Goal: Task Accomplishment & Management: Manage account settings

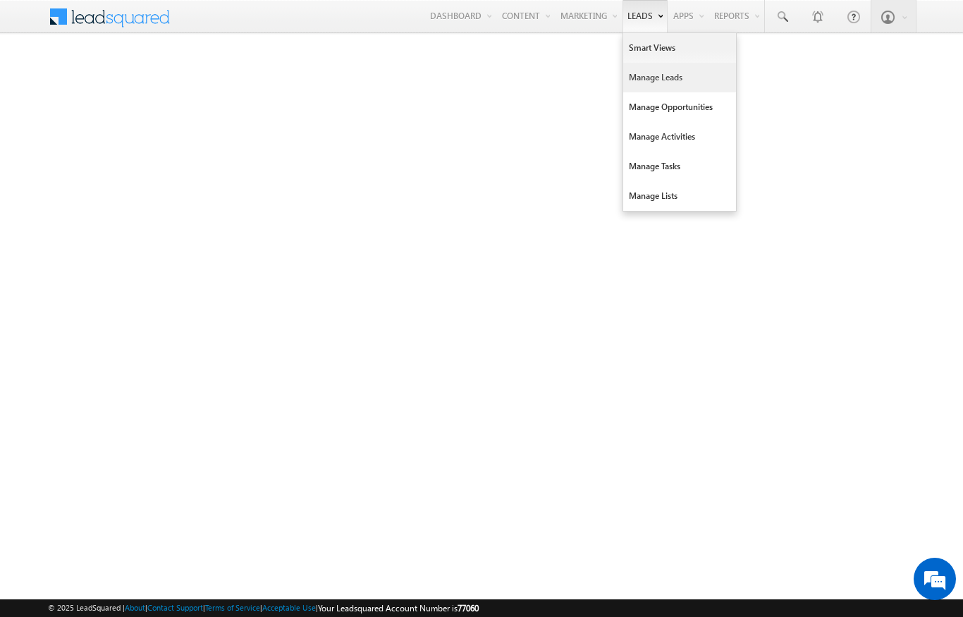
click at [666, 81] on link "Manage Leads" at bounding box center [679, 78] width 113 height 30
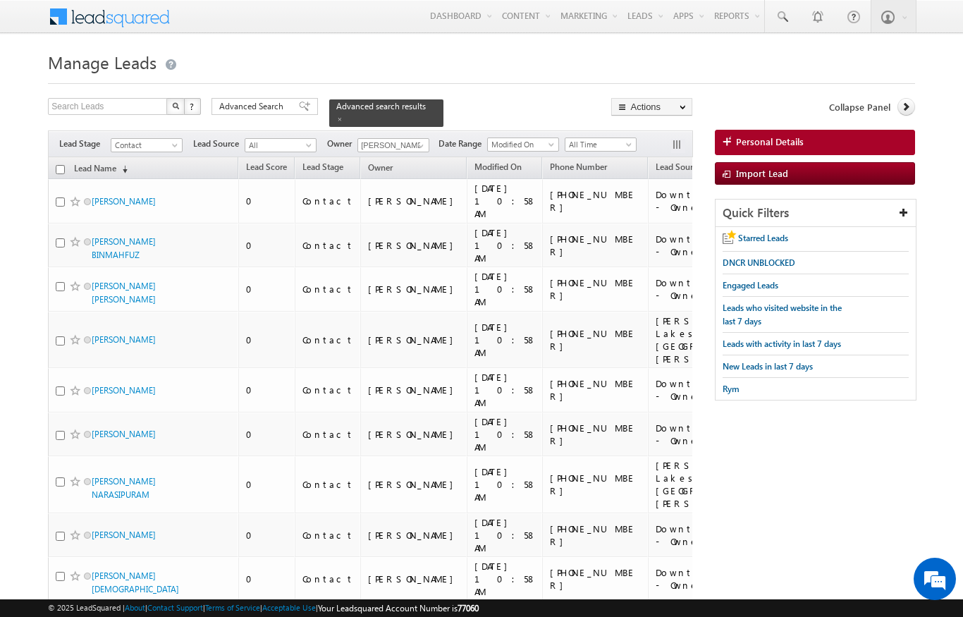
click at [63, 165] on input "checkbox" at bounding box center [60, 169] width 9 height 9
checkbox input "true"
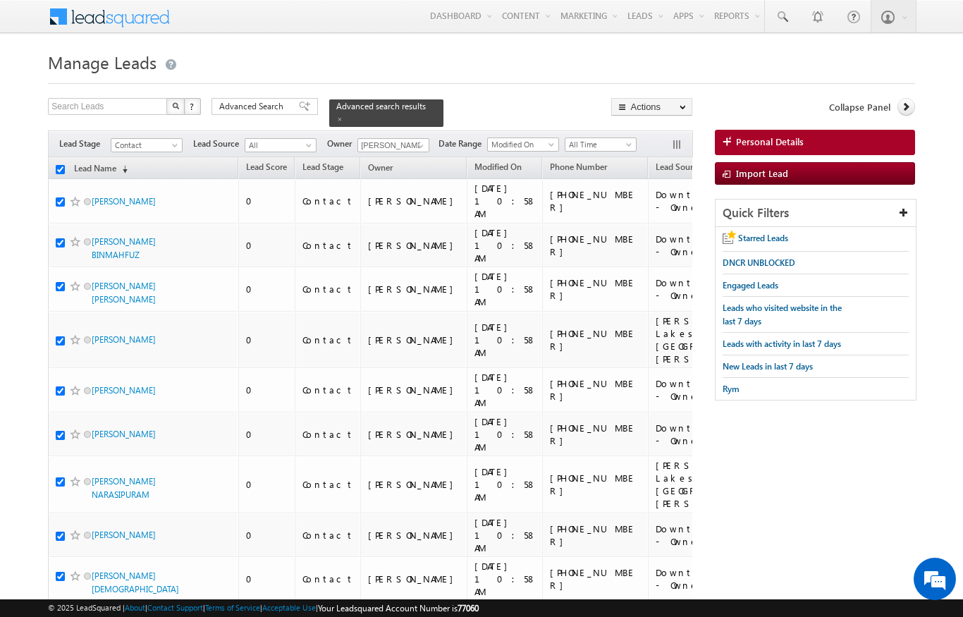
checkbox input "true"
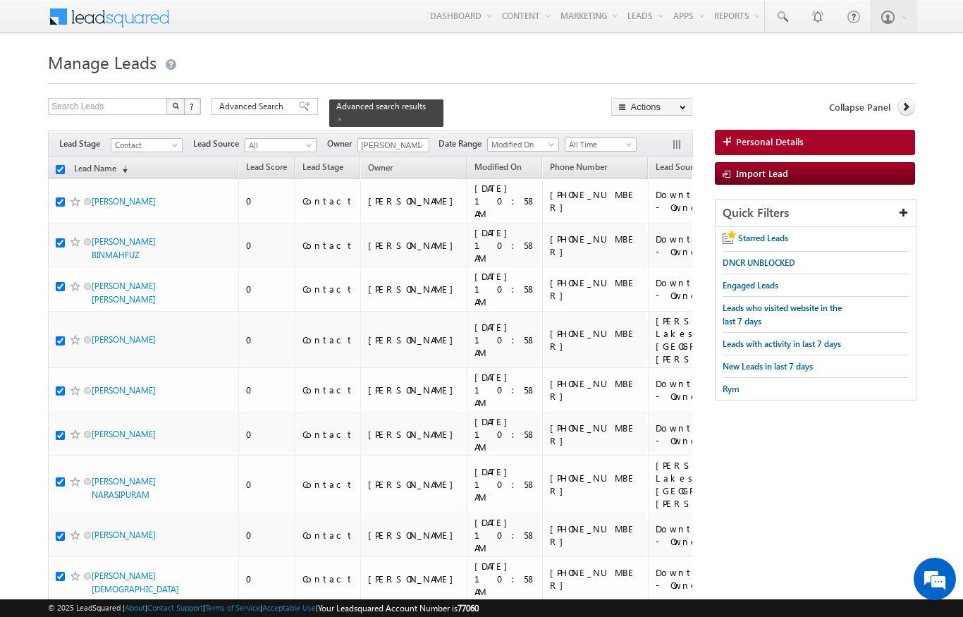
checkbox input "true"
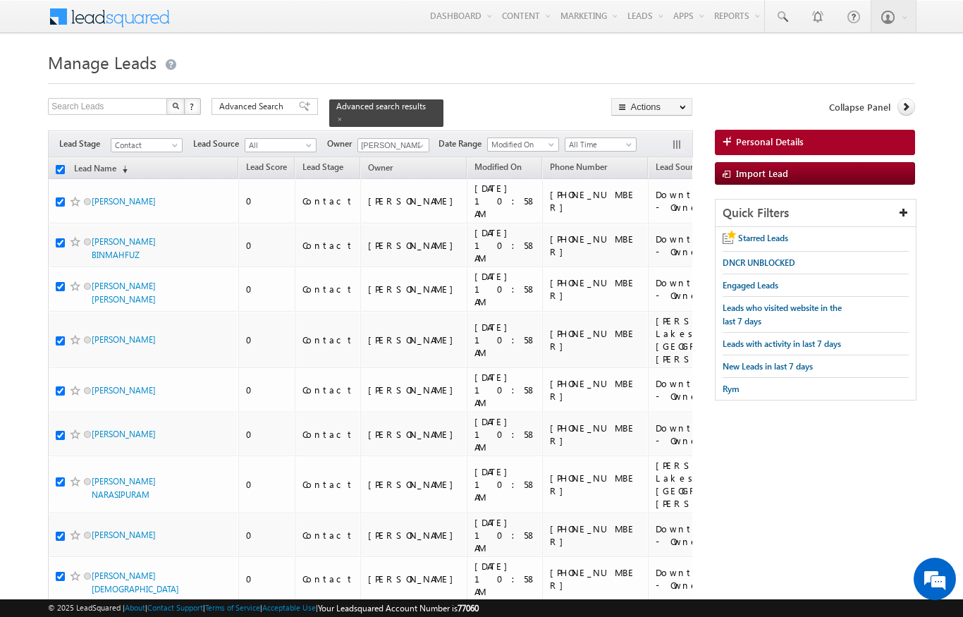
checkbox input "true"
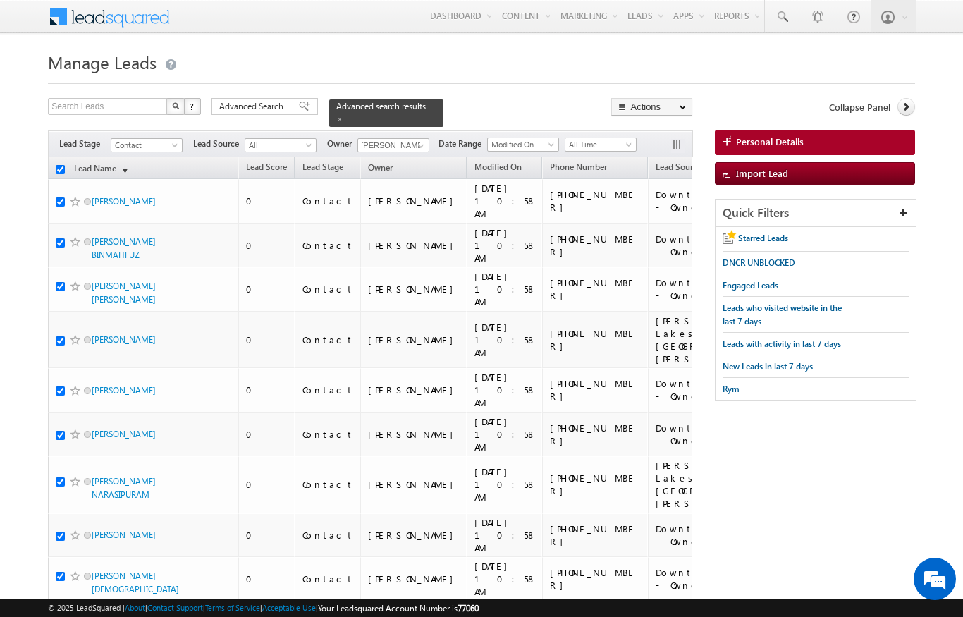
checkbox input "true"
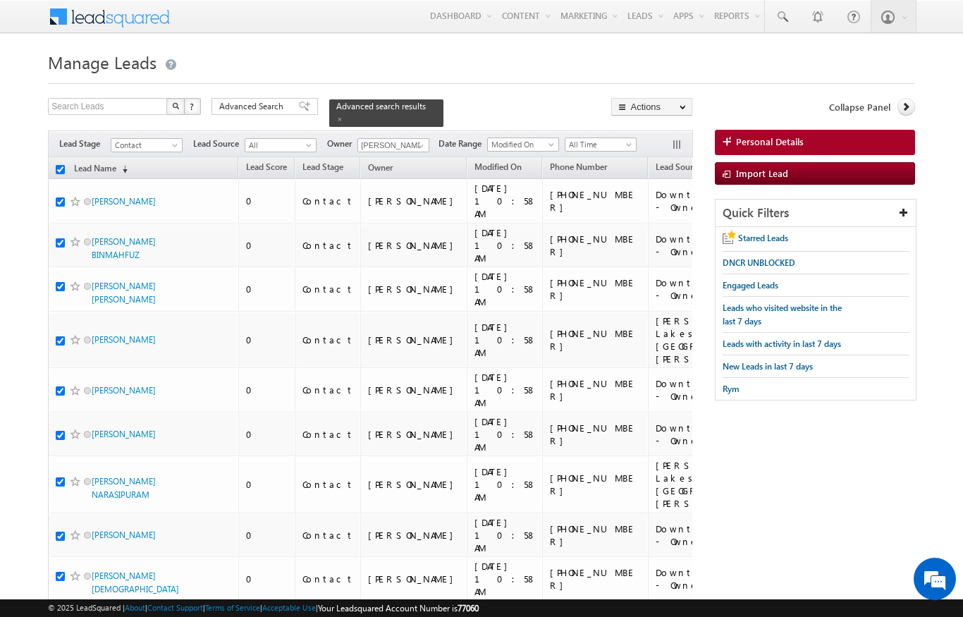
checkbox input "true"
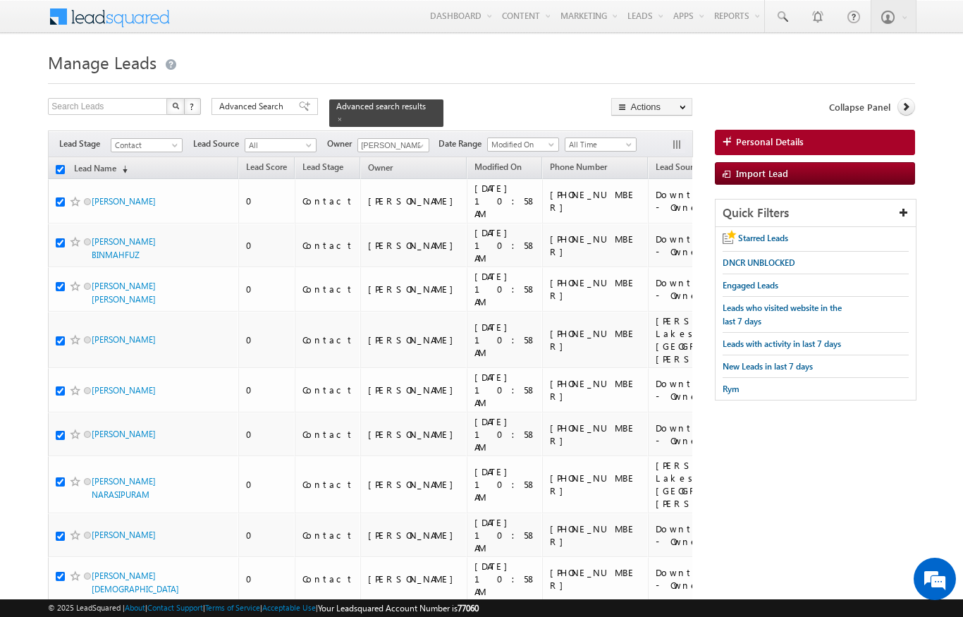
checkbox input "true"
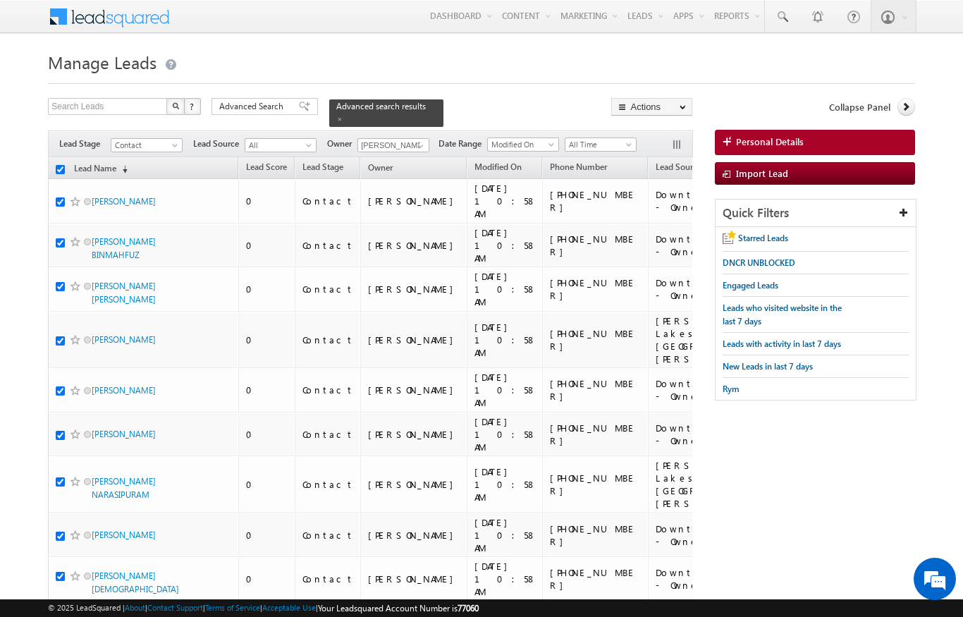
checkbox input "true"
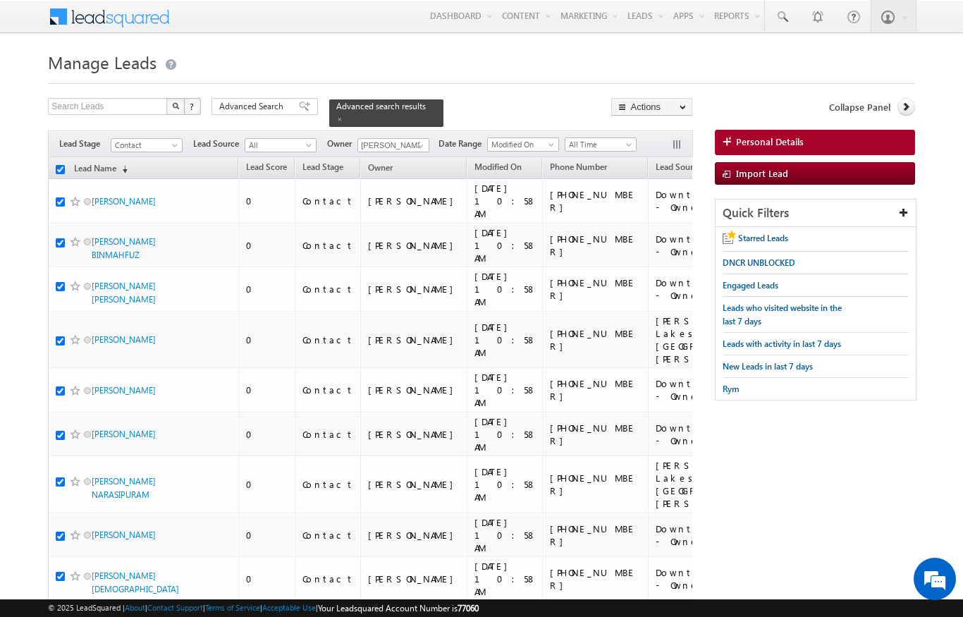
checkbox input "true"
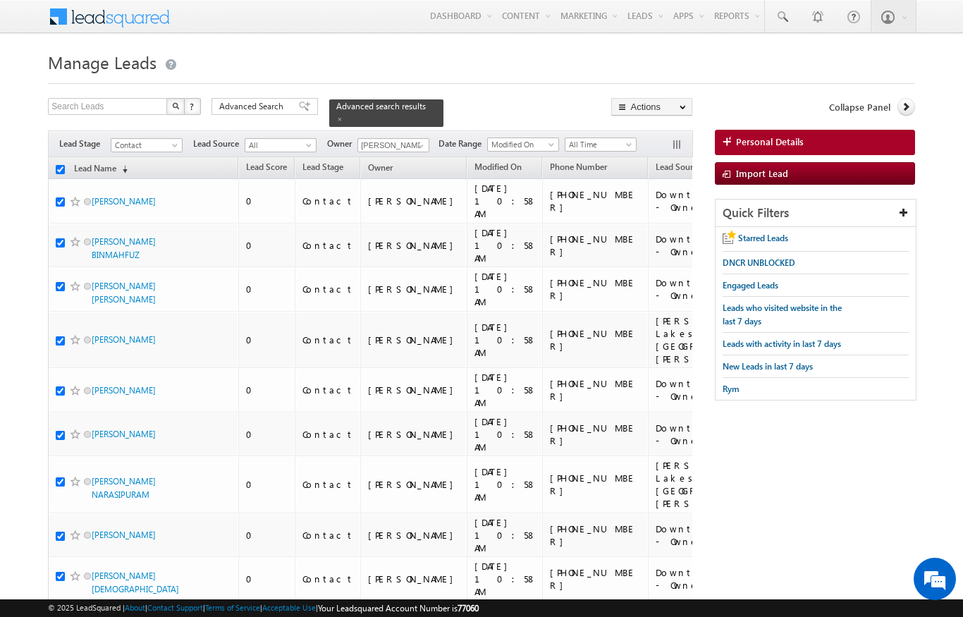
checkbox input "true"
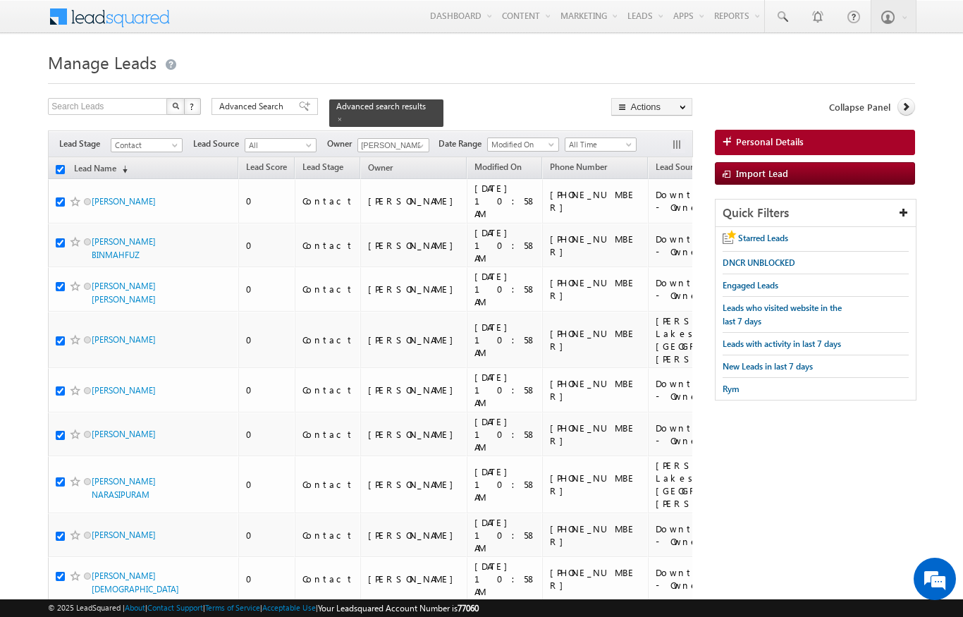
checkbox input "true"
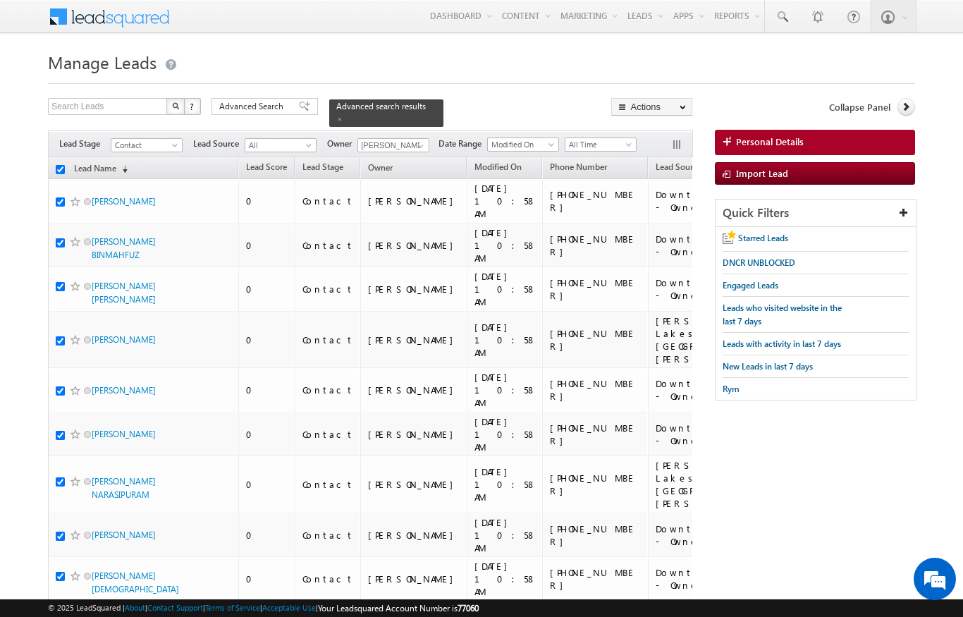
checkbox input "true"
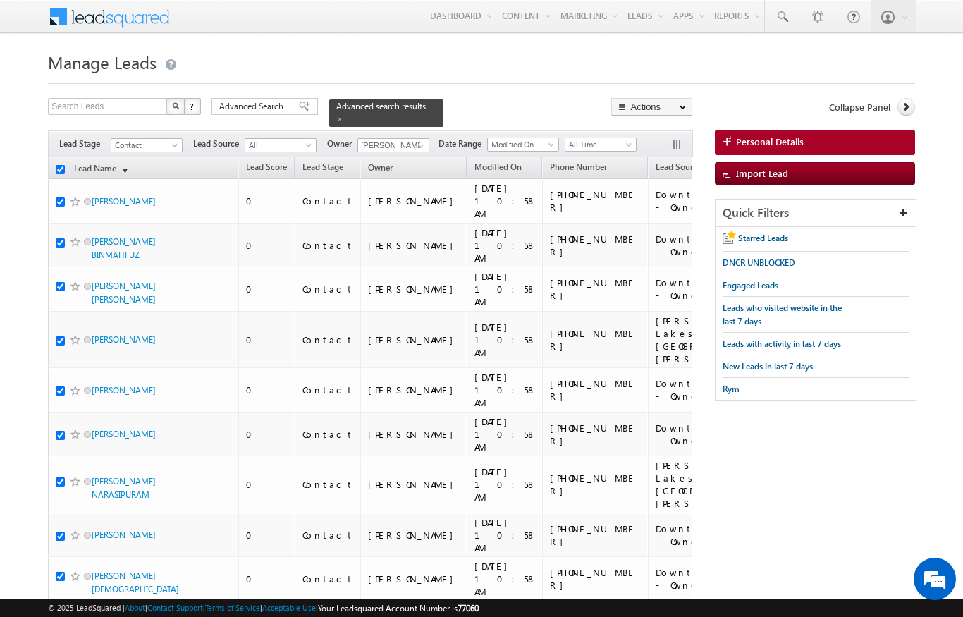
checkbox input "true"
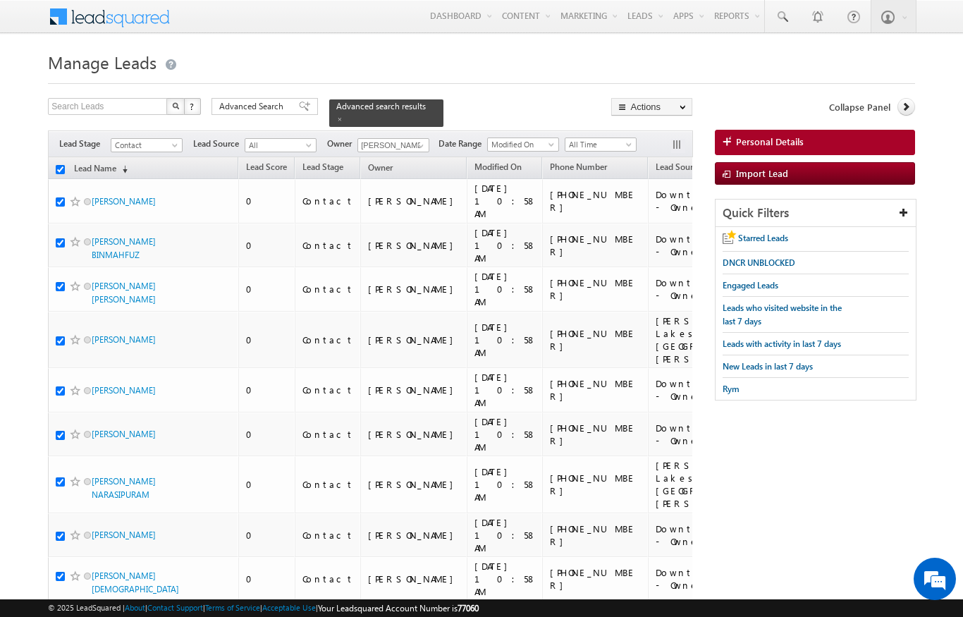
checkbox input "true"
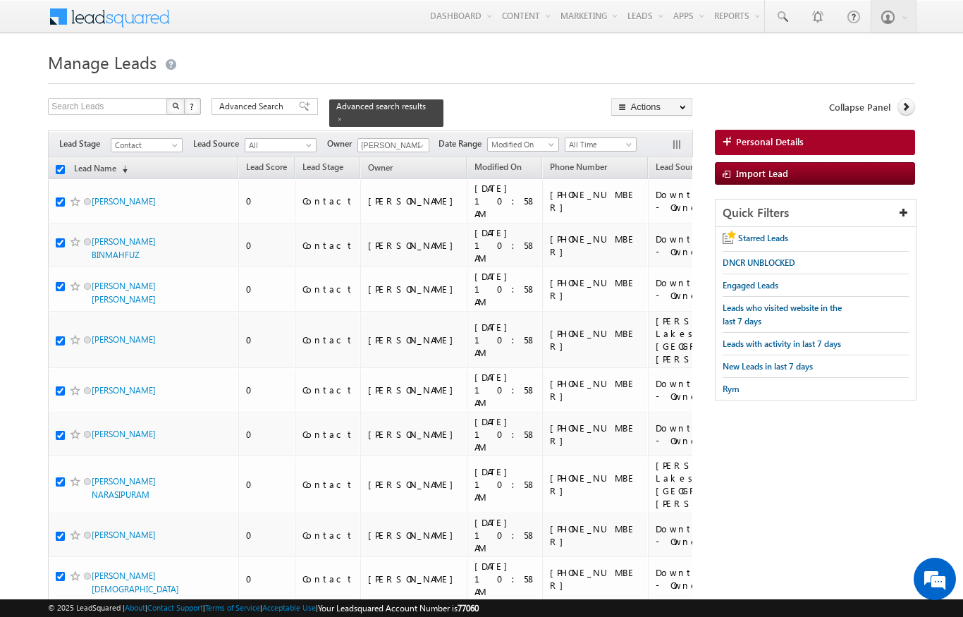
checkbox input "true"
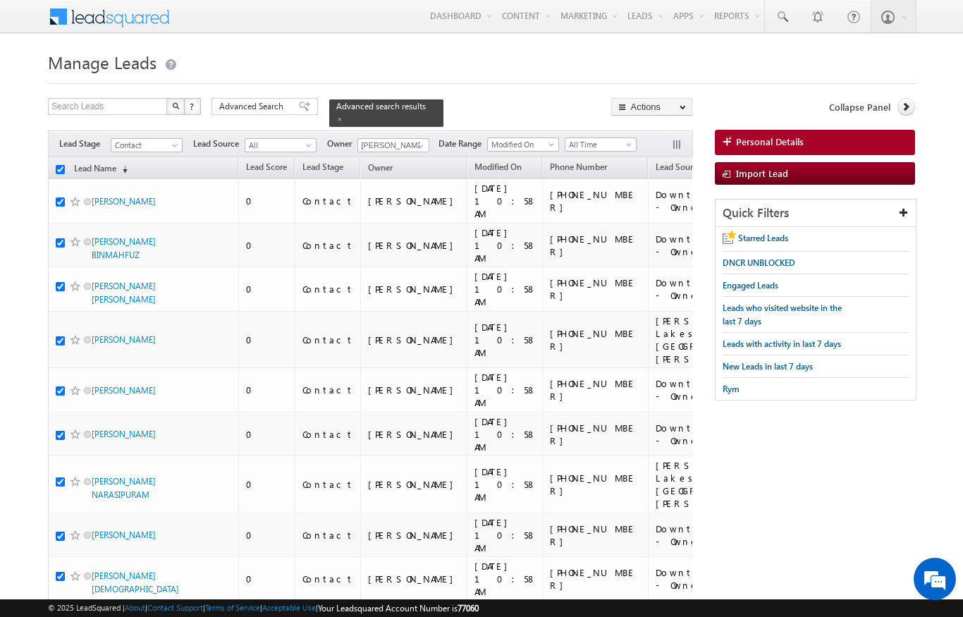
checkbox input "true"
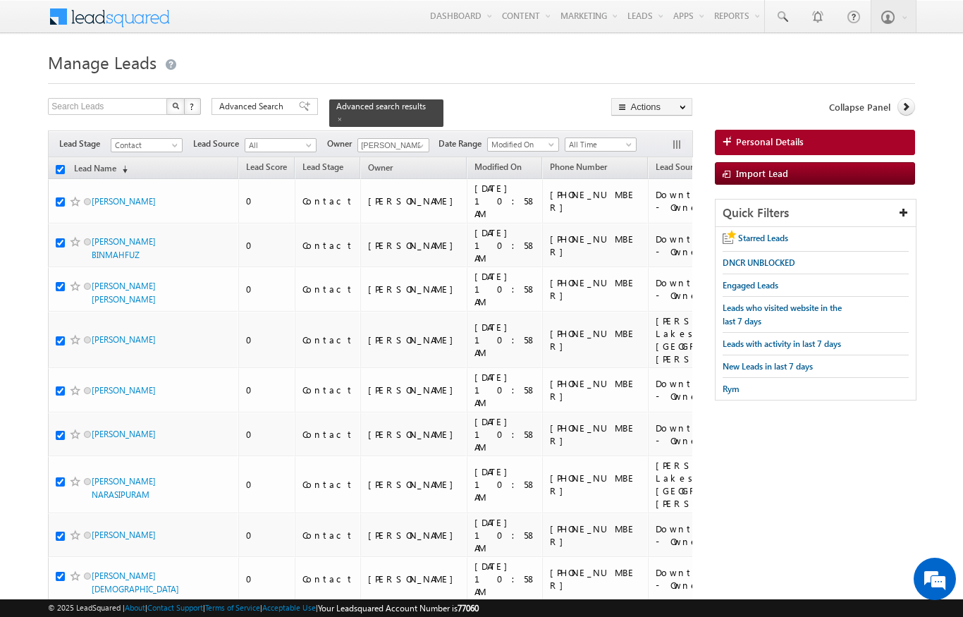
checkbox input "true"
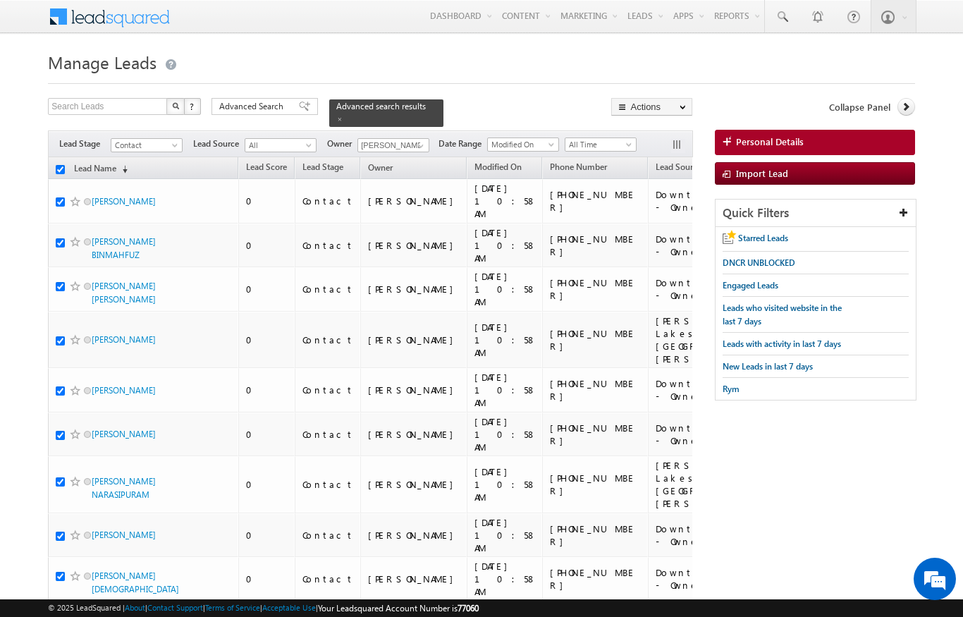
checkbox input "true"
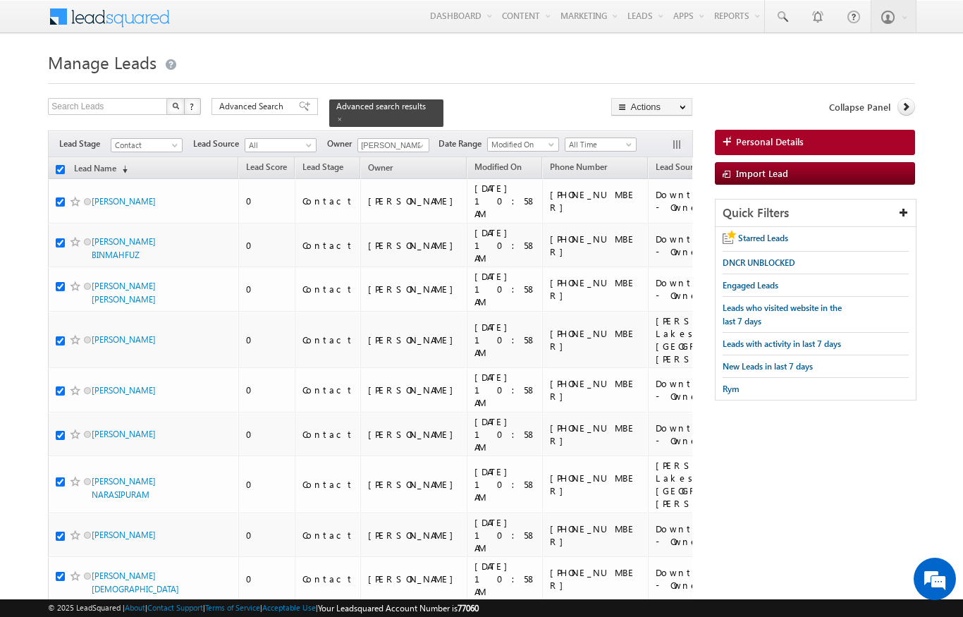
checkbox input "true"
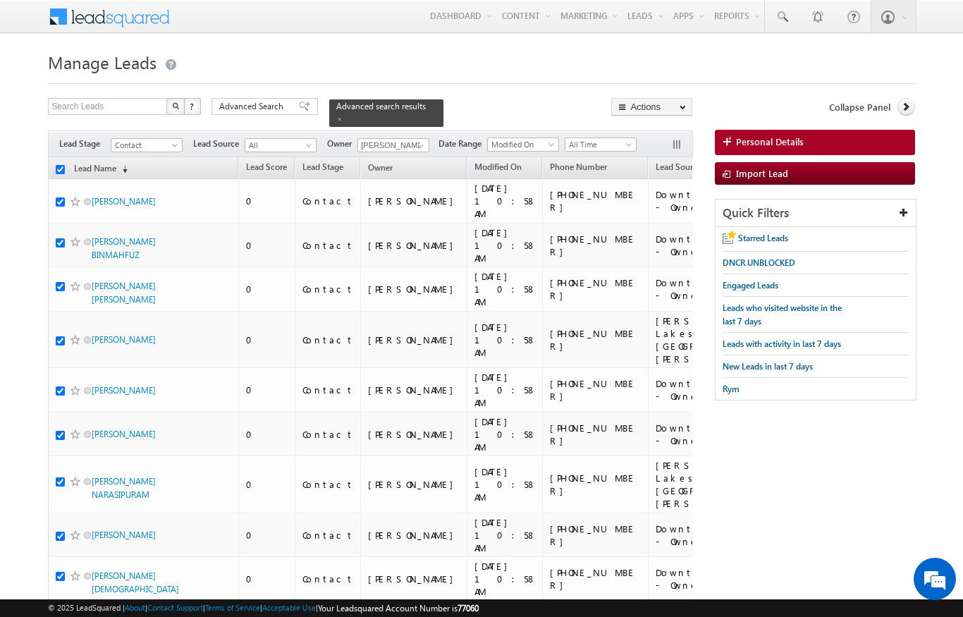
checkbox input "true"
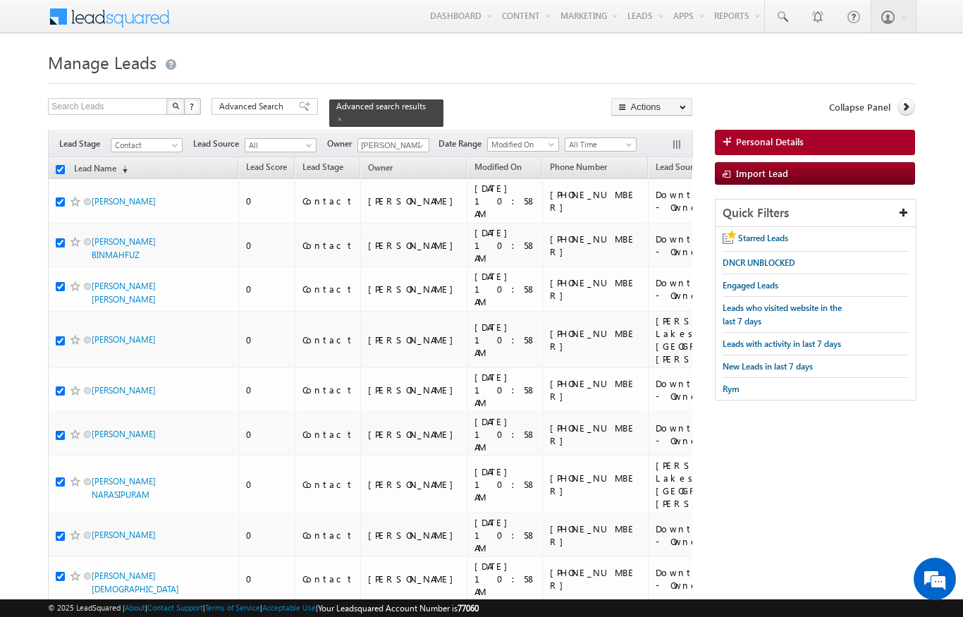
checkbox input "true"
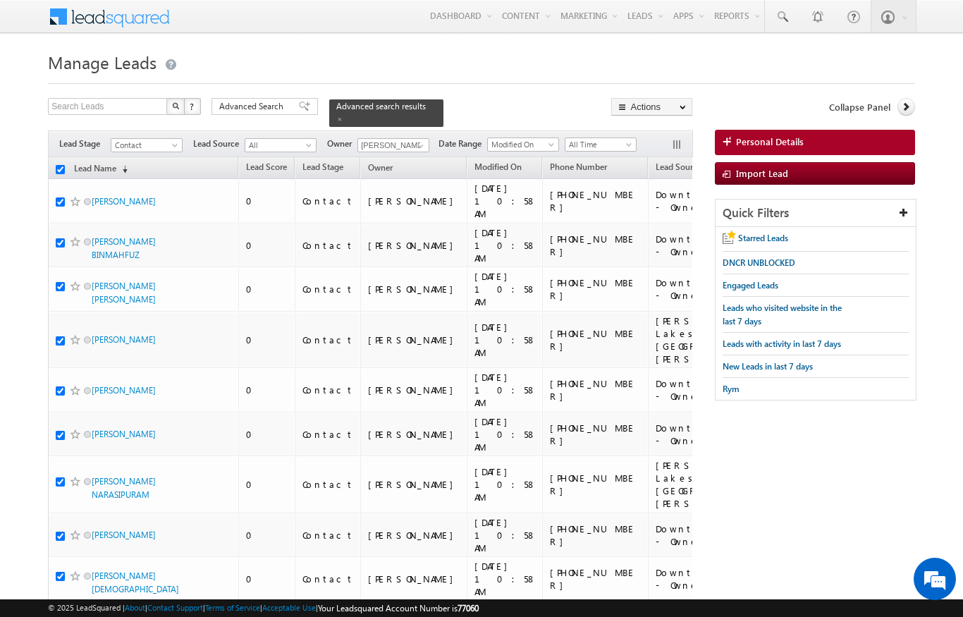
checkbox input "true"
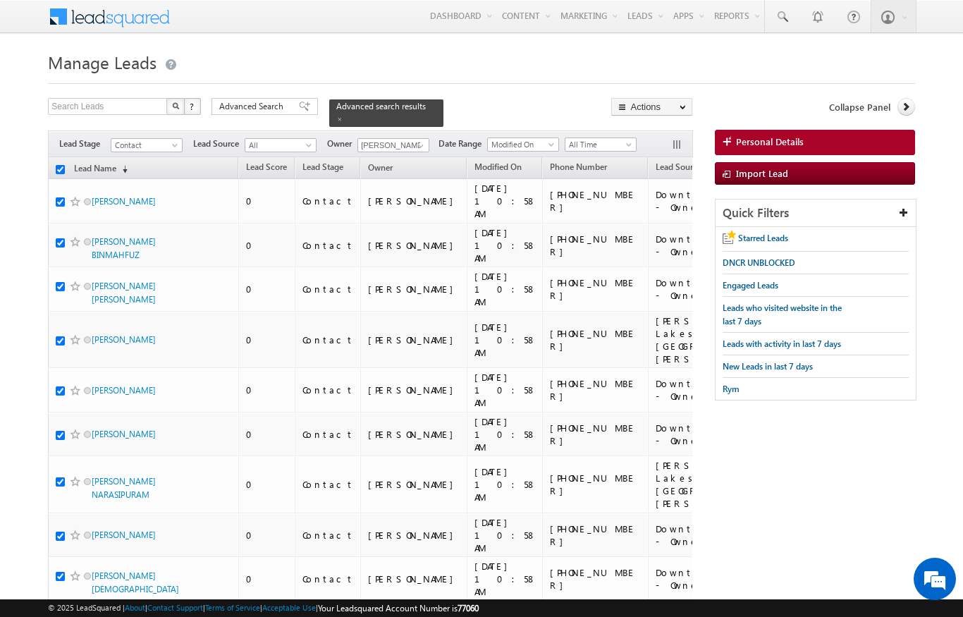
checkbox input "true"
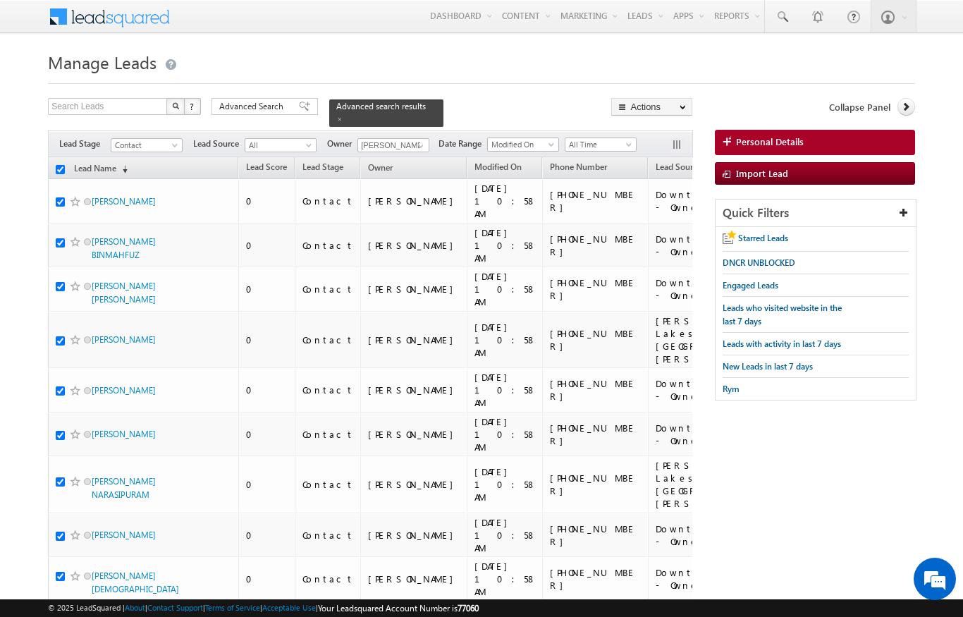
checkbox input "true"
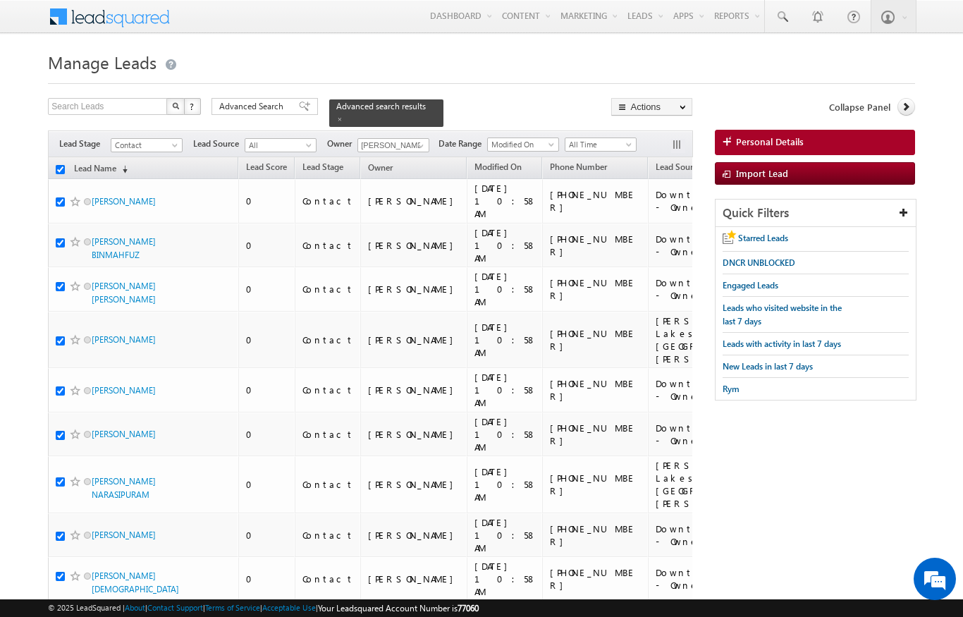
checkbox input "true"
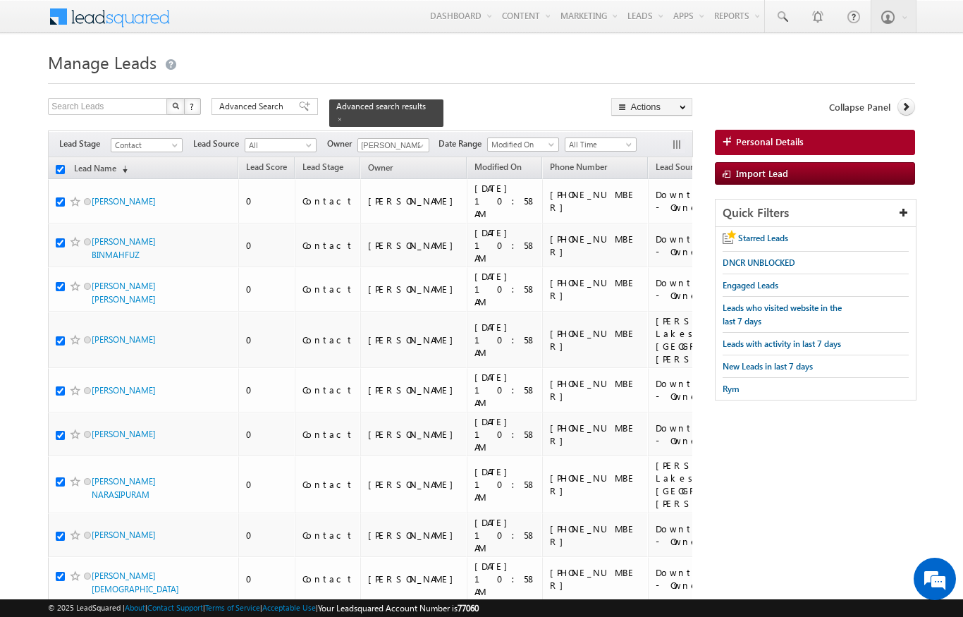
checkbox input "true"
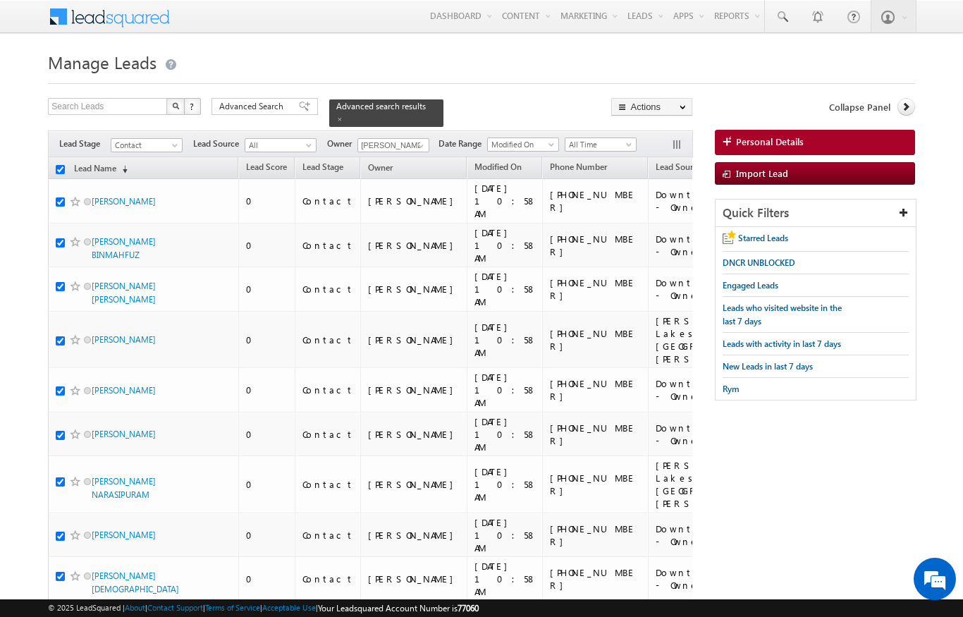
checkbox input "true"
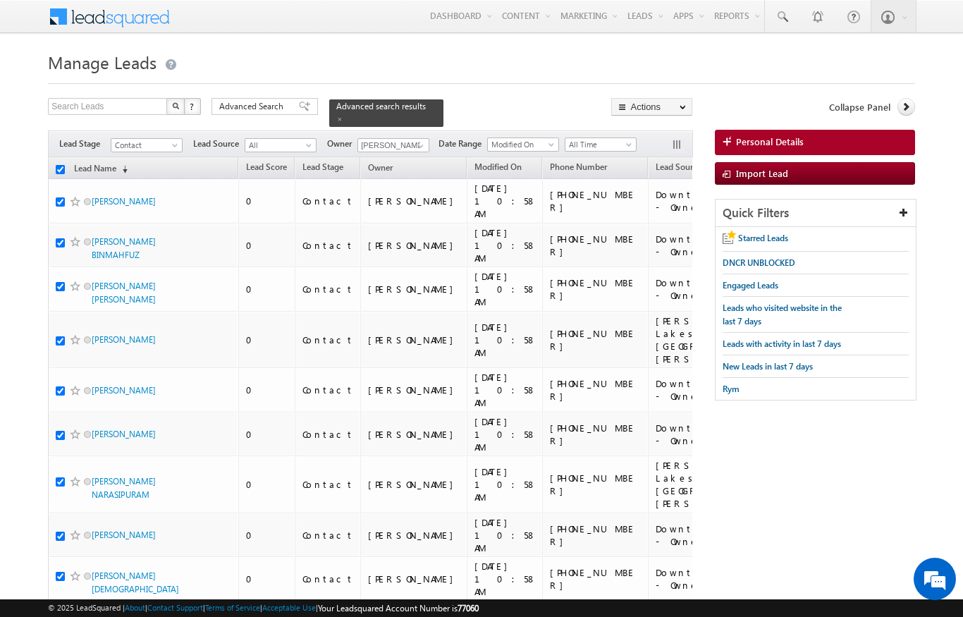
checkbox input "true"
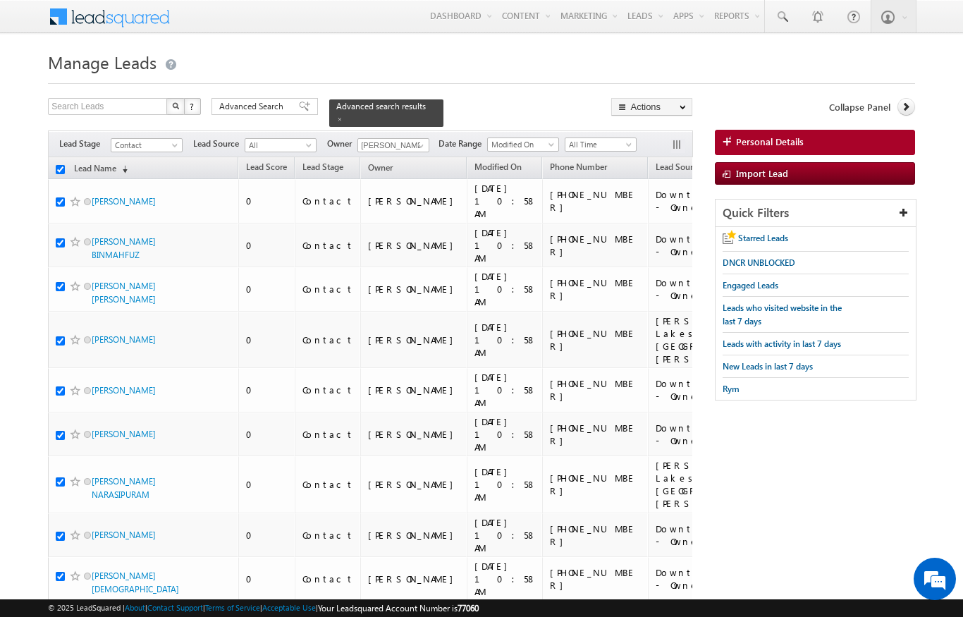
checkbox input "true"
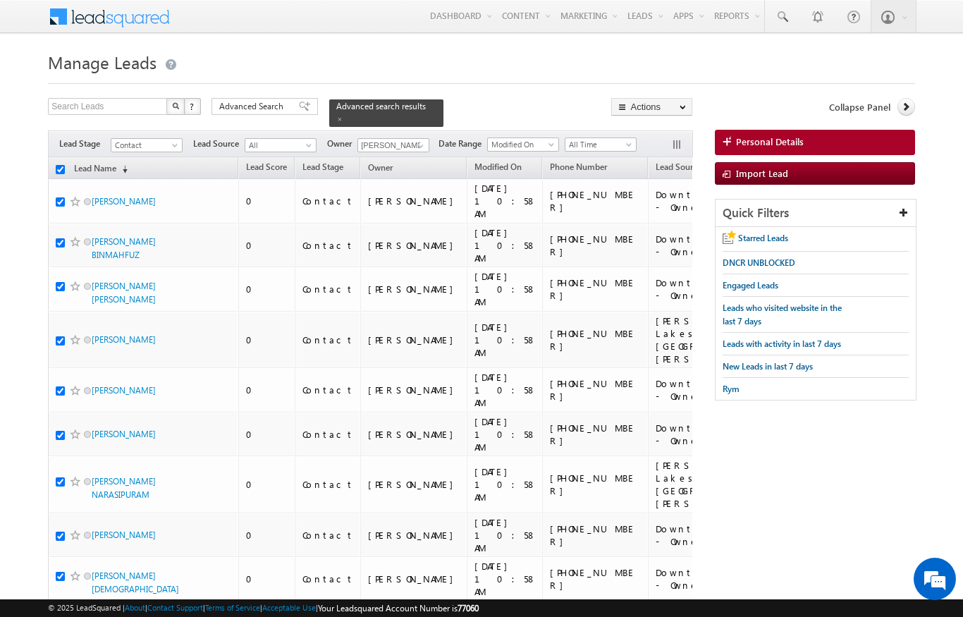
checkbox input "true"
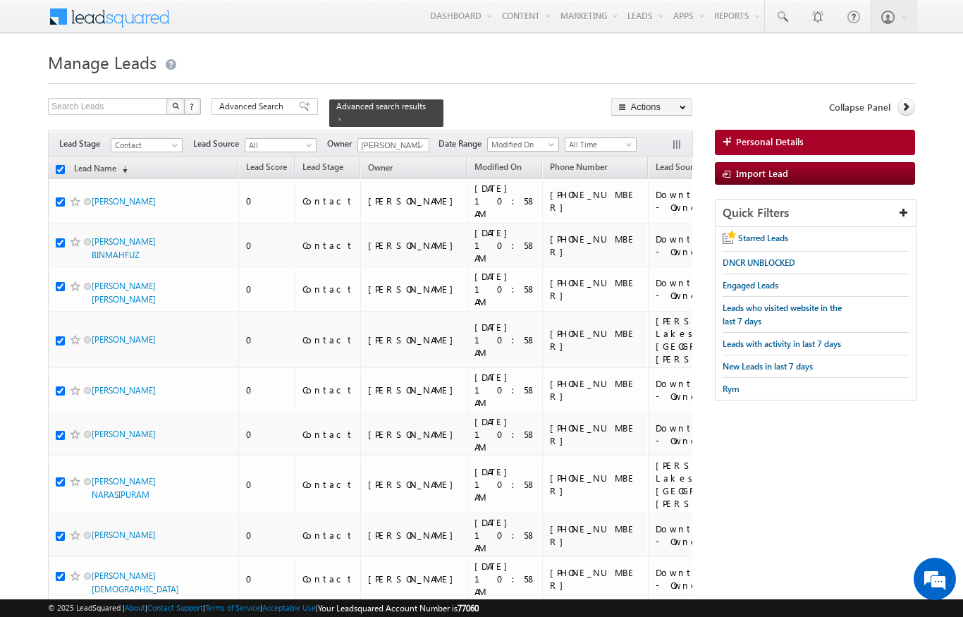
checkbox input "true"
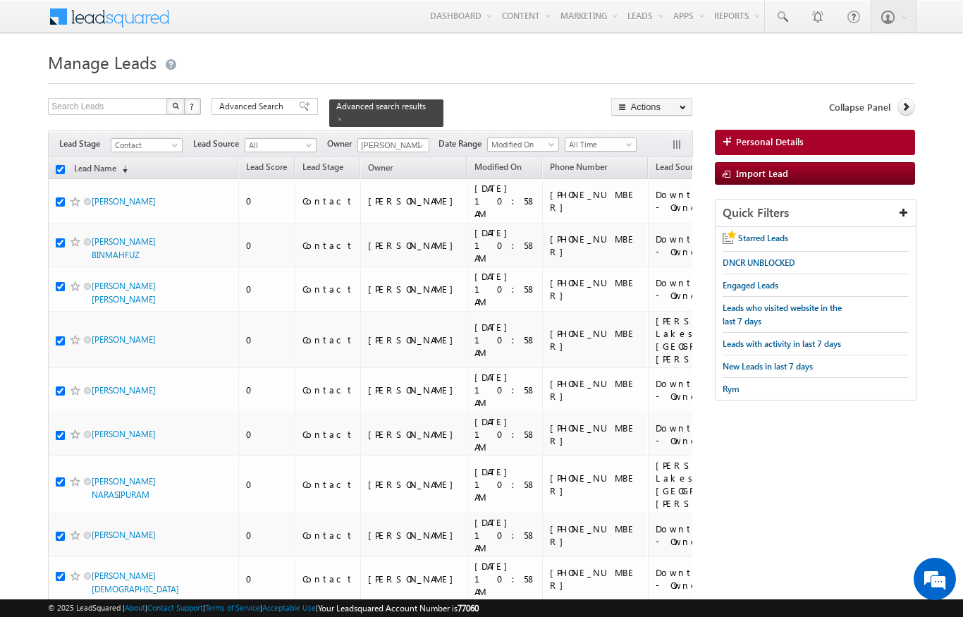
checkbox input "true"
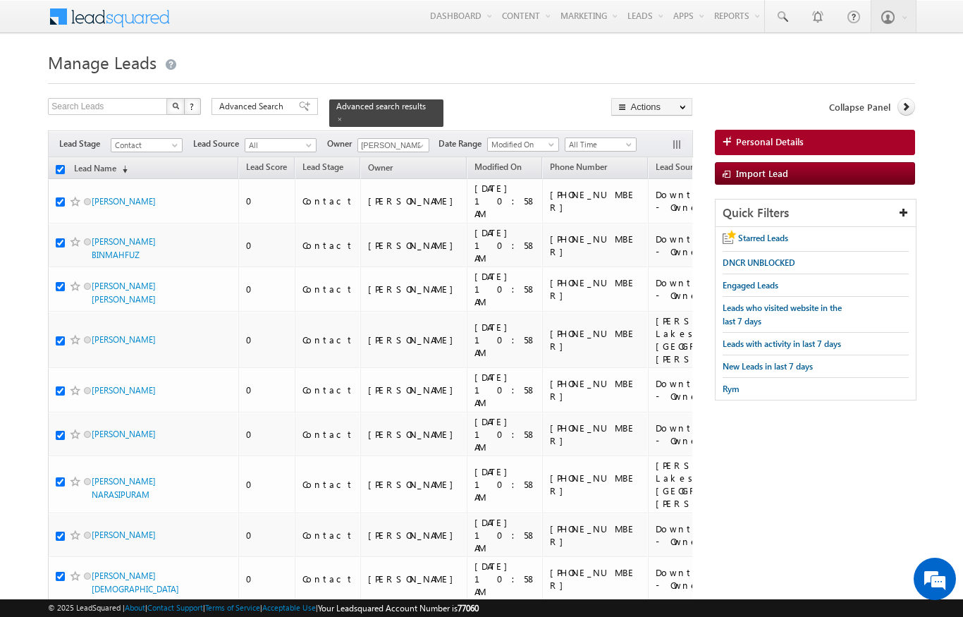
checkbox input "true"
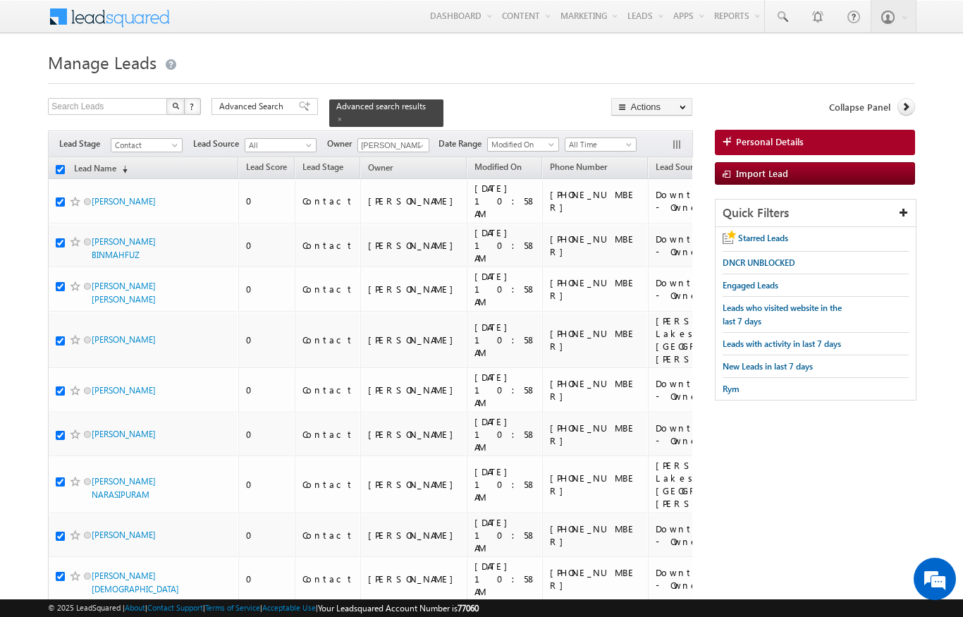
checkbox input "true"
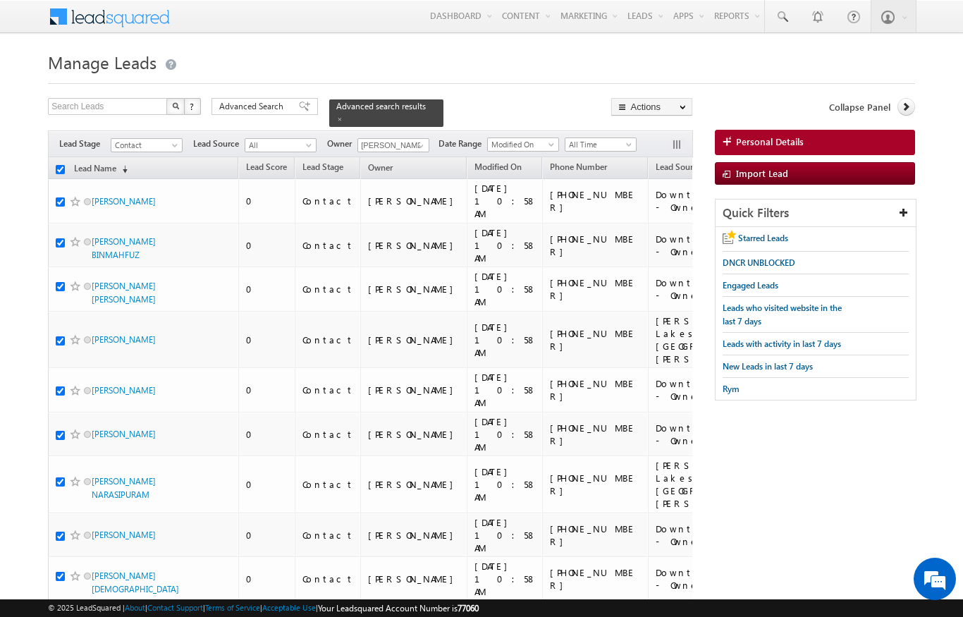
checkbox input "true"
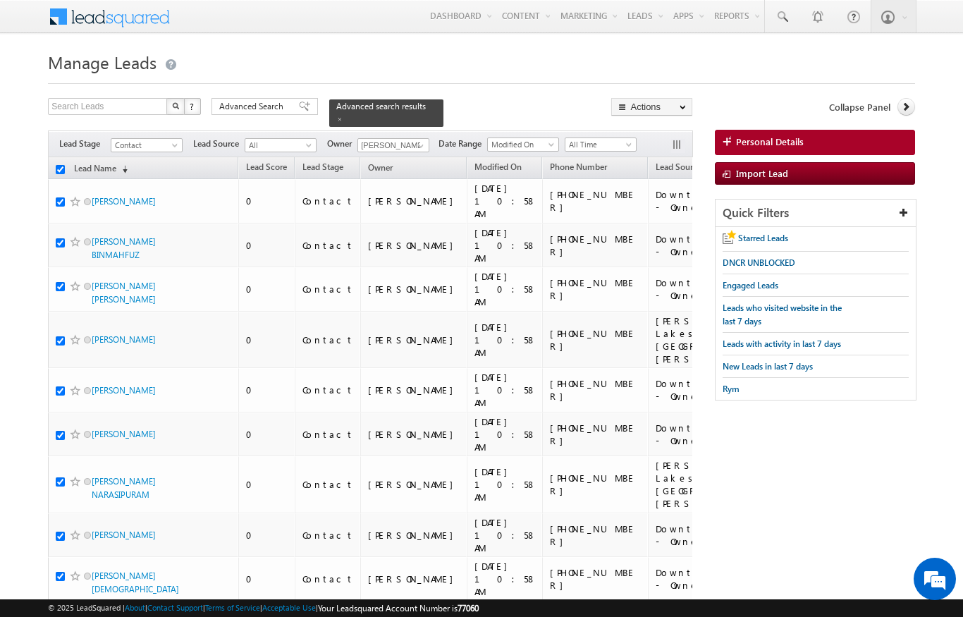
checkbox input "true"
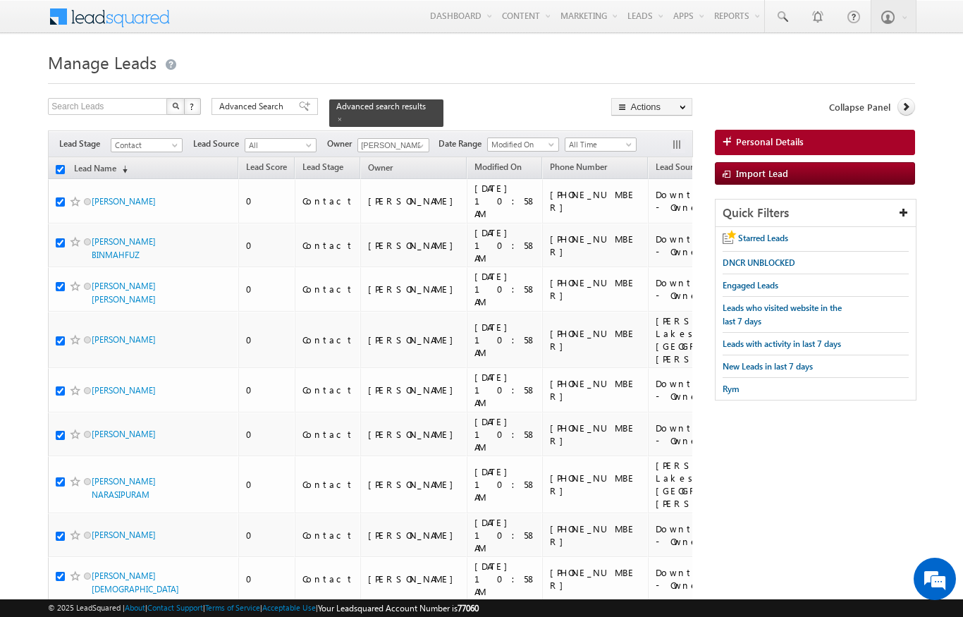
checkbox input "true"
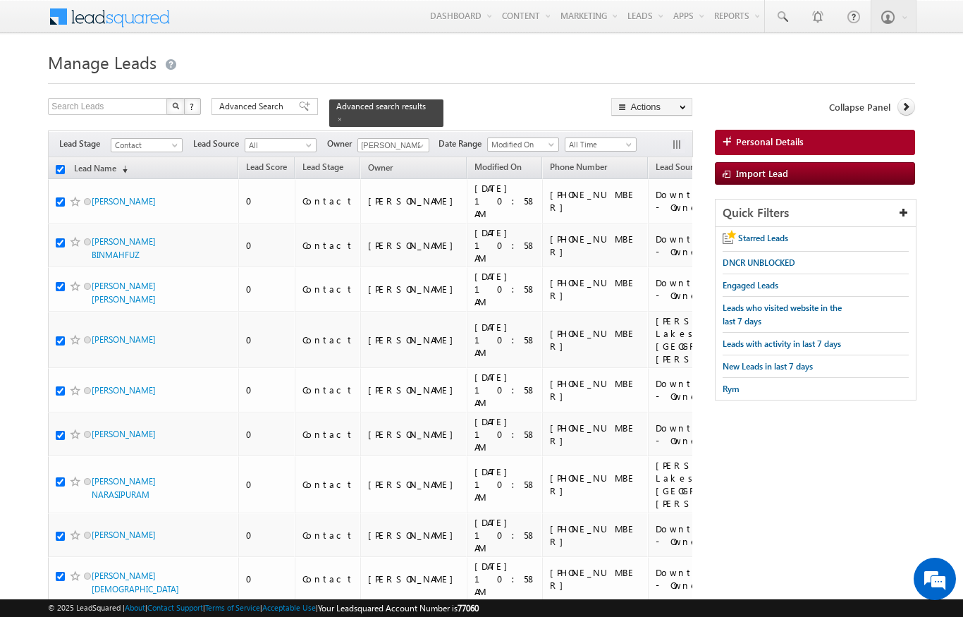
checkbox input "true"
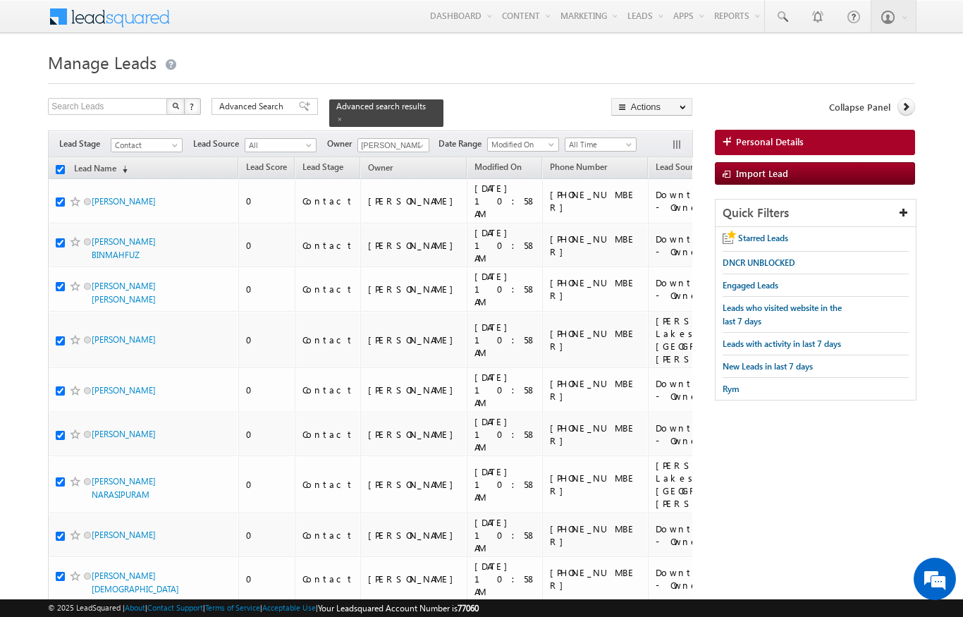
checkbox input "true"
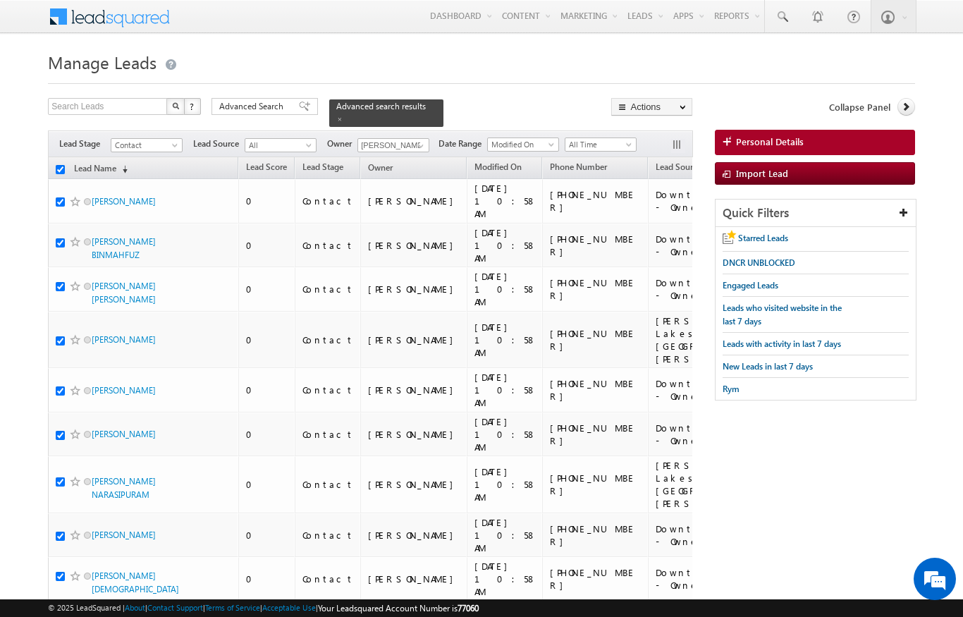
checkbox input "true"
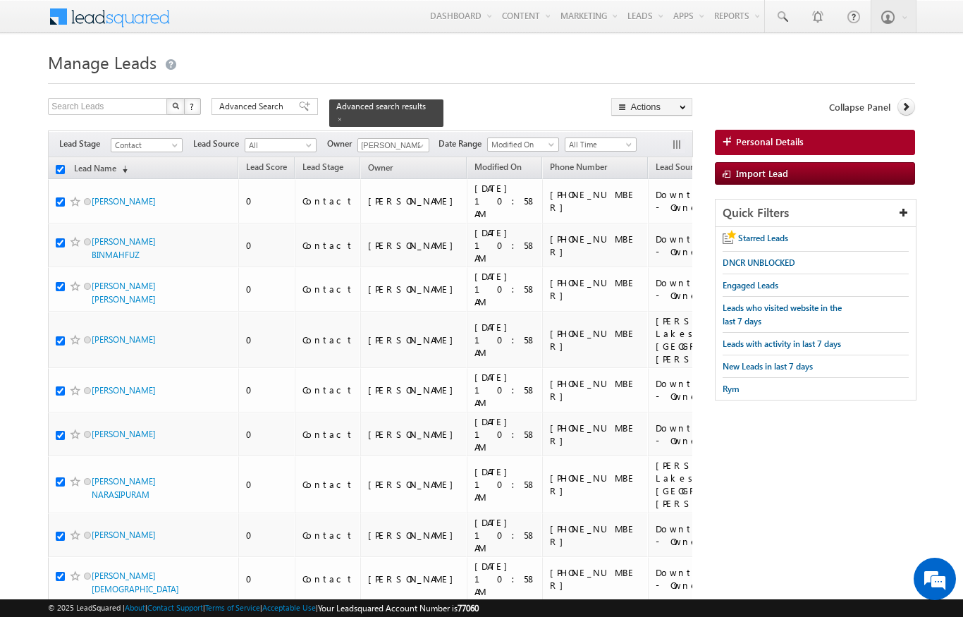
checkbox input "true"
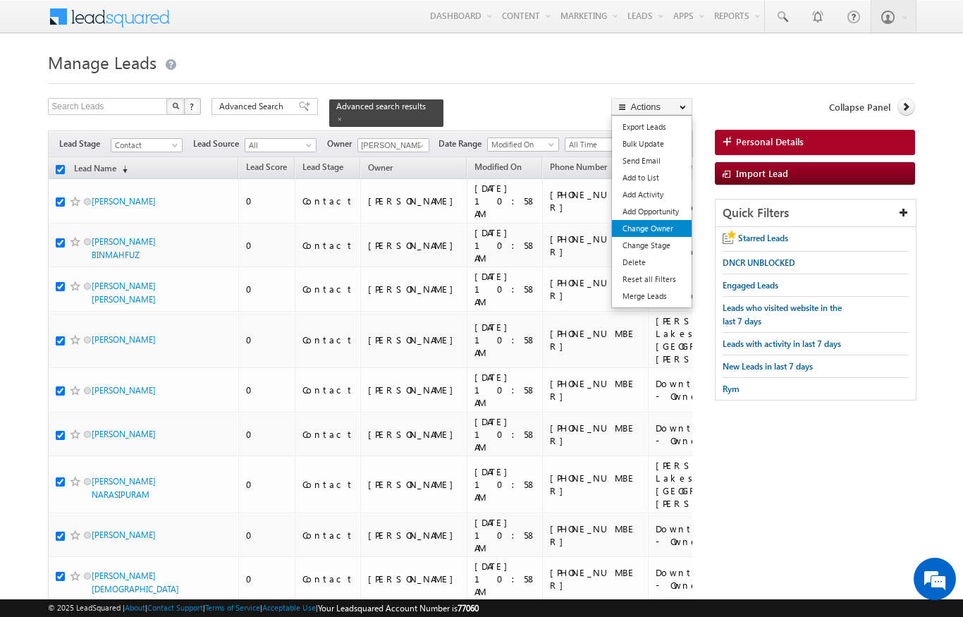
click at [673, 224] on link "Change Owner" at bounding box center [652, 228] width 80 height 17
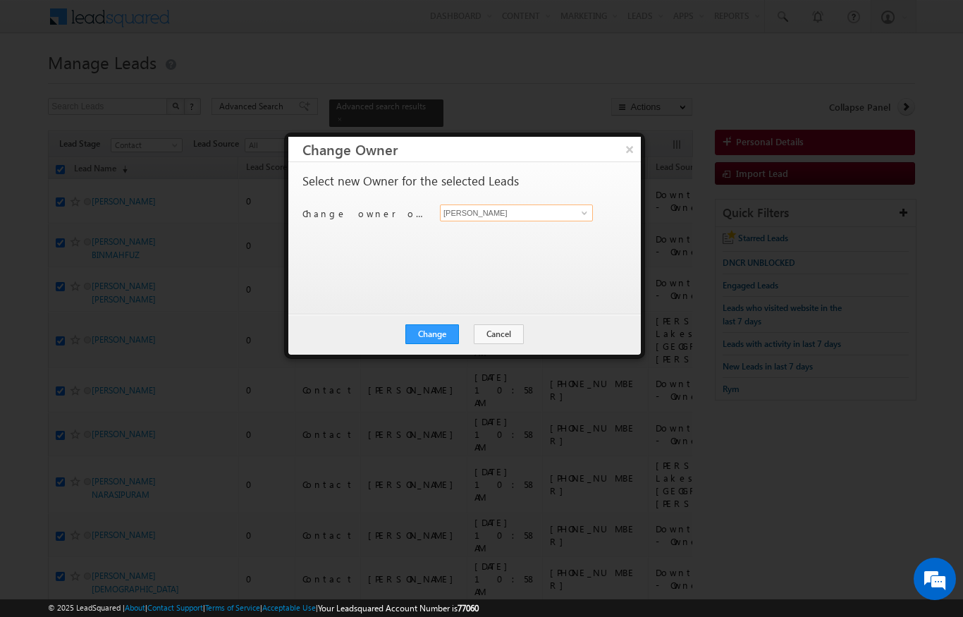
click at [567, 215] on input "[PERSON_NAME]" at bounding box center [516, 212] width 153 height 17
click at [585, 216] on span at bounding box center [584, 212] width 11 height 11
click at [505, 235] on span "ekta.verhani@indglobal.ae" at bounding box center [509, 240] width 127 height 11
click at [438, 330] on button "Change" at bounding box center [432, 334] width 54 height 20
click at [478, 329] on button "Close" at bounding box center [466, 334] width 45 height 20
